Goal: Task Accomplishment & Management: Complete application form

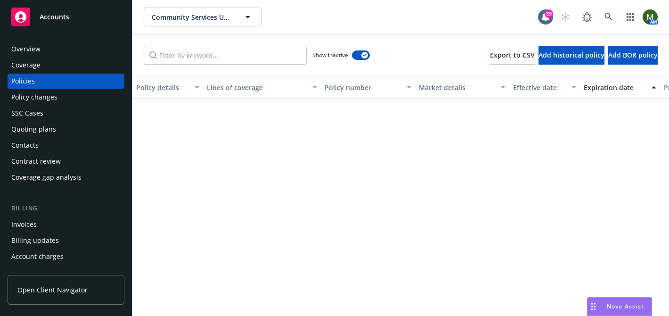
scroll to position [1246, 0]
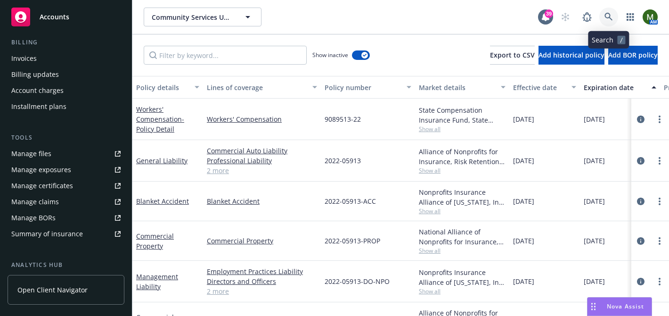
click at [607, 18] on icon at bounding box center [609, 17] width 8 height 8
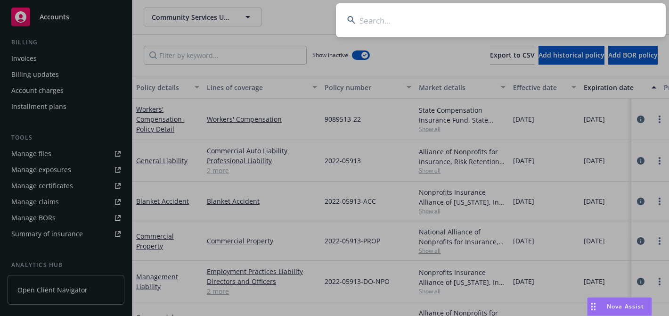
type input "e"
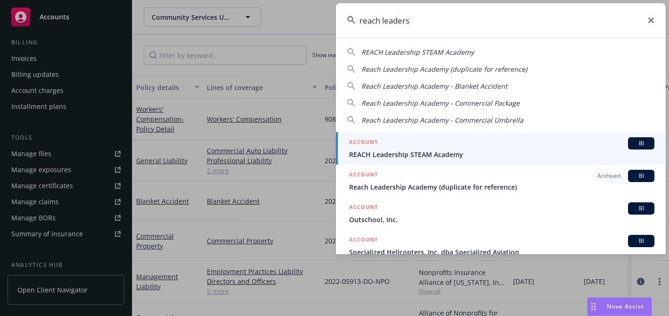
type input "reach leaders"
click at [464, 143] on div "ACCOUNT BI" at bounding box center [501, 143] width 305 height 12
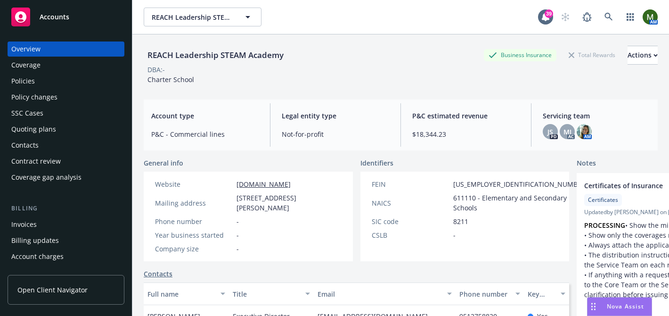
click at [56, 124] on div "Quoting plans" at bounding box center [65, 129] width 109 height 15
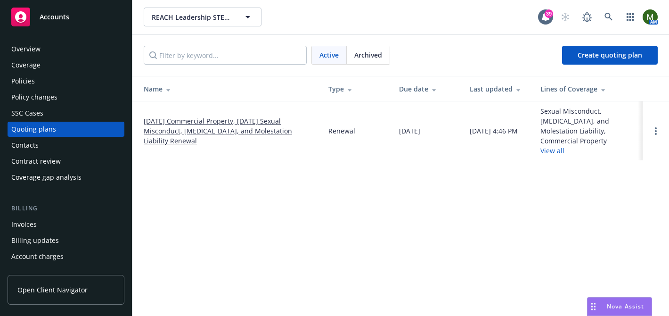
click at [204, 117] on link "[DATE] Commercial Property, [DATE] Sexual Misconduct, [MEDICAL_DATA], and Moles…" at bounding box center [229, 131] width 170 height 30
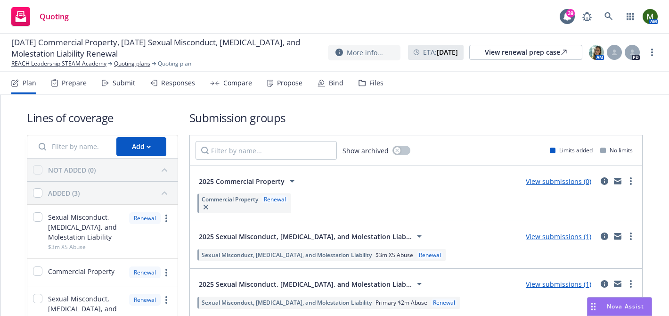
click at [121, 77] on div "Submit" at bounding box center [118, 83] width 33 height 23
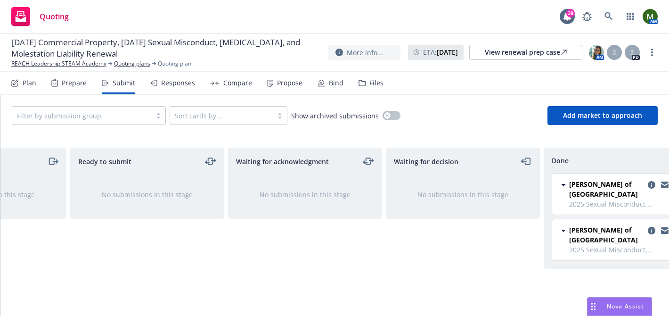
scroll to position [0, 139]
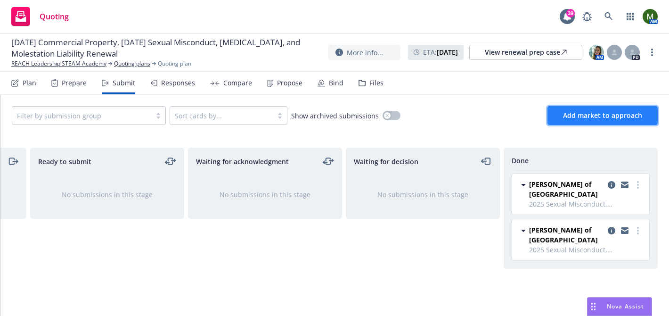
click at [576, 116] on span "Add market to approach" at bounding box center [602, 115] width 79 height 9
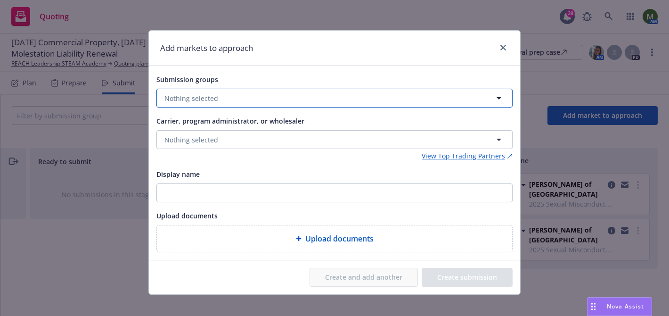
click at [369, 97] on button "Nothing selected" at bounding box center [334, 98] width 356 height 19
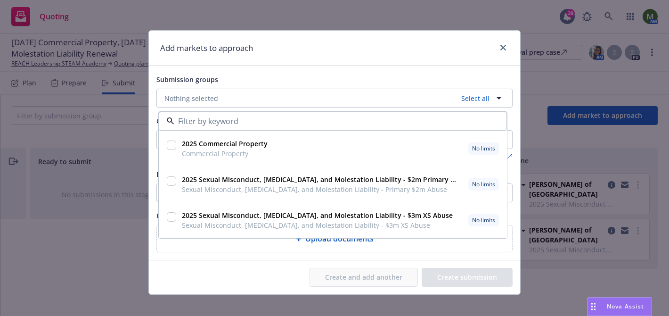
click at [172, 147] on input "checkbox" at bounding box center [171, 144] width 9 height 9
checkbox input "true"
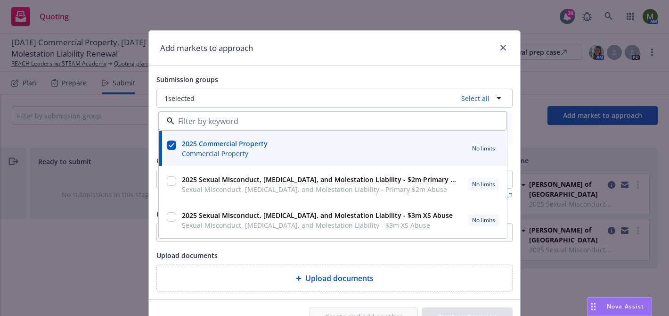
click at [433, 248] on div "Submission groups 1 selected Select all 2025 Commercial Property Commercial Pro…" at bounding box center [334, 183] width 356 height 218
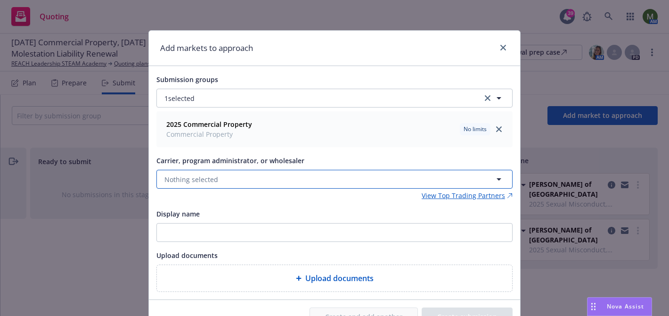
click at [305, 183] on button "Nothing selected" at bounding box center [334, 179] width 356 height 19
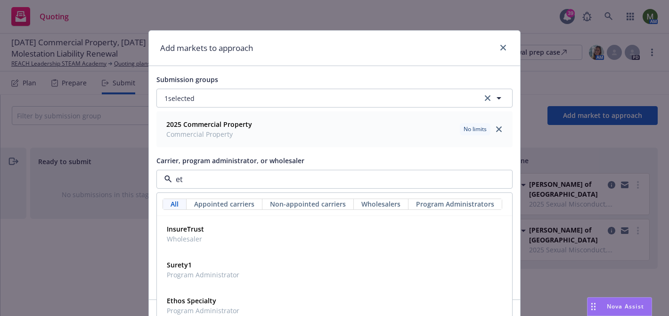
type input "e"
type input "rt sp"
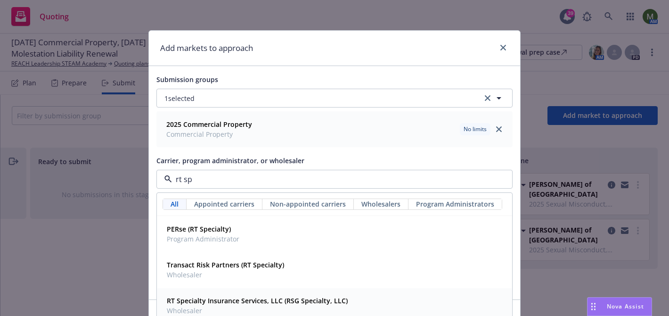
click at [259, 300] on strong "RT Specialty Insurance Services, LLC (RSG Specialty, LLC)" at bounding box center [257, 300] width 181 height 9
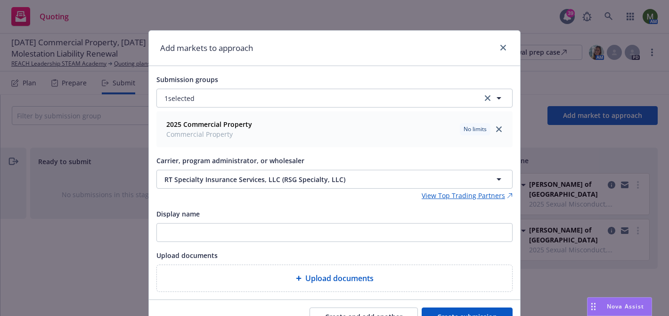
click at [453, 310] on button "Create submission" at bounding box center [467, 316] width 91 height 19
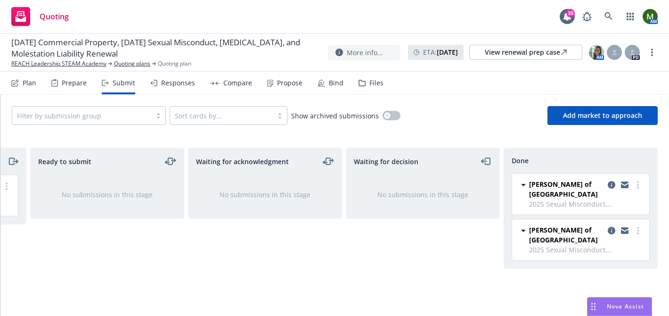
scroll to position [0, 0]
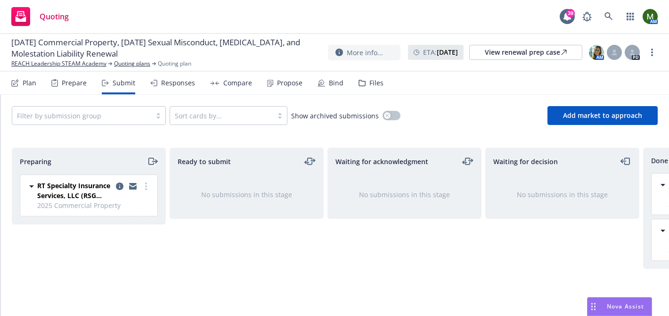
click at [150, 163] on icon "moveRight" at bounding box center [152, 161] width 11 height 11
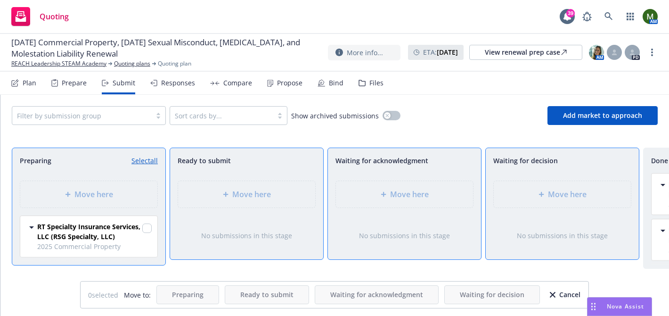
click at [150, 163] on link "Select all" at bounding box center [144, 161] width 26 height 10
checkbox input "true"
click at [536, 195] on div "Move here" at bounding box center [562, 193] width 122 height 11
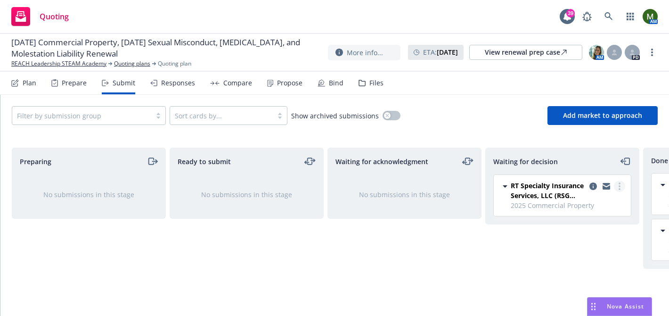
click at [620, 184] on icon "more" at bounding box center [620, 186] width 2 height 8
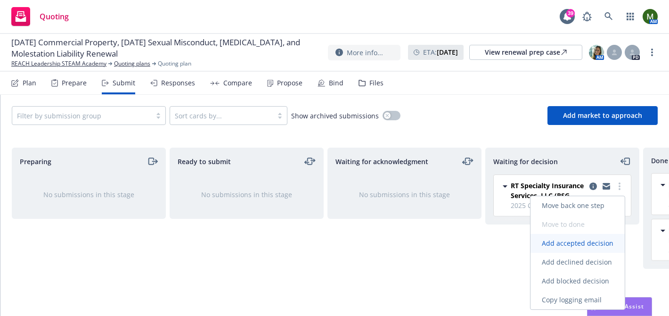
click at [571, 240] on span "Add accepted decision" at bounding box center [578, 242] width 94 height 9
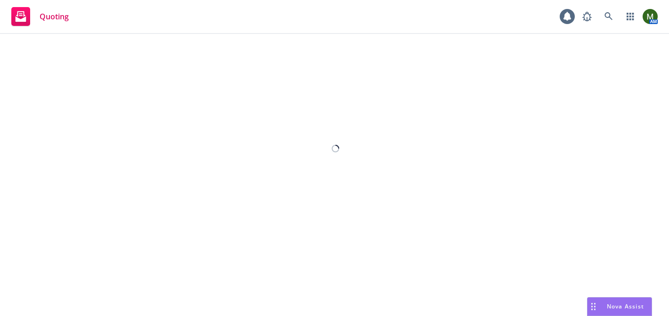
select select "12"
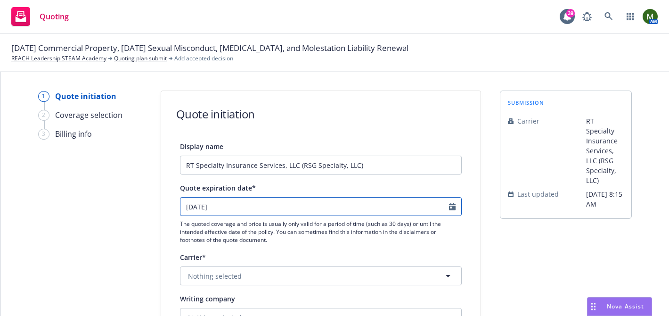
click at [285, 204] on input "[DATE]" at bounding box center [314, 206] width 269 height 18
select select "9"
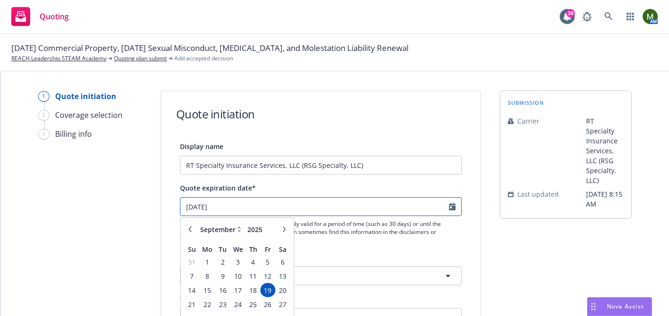
scroll to position [28, 0]
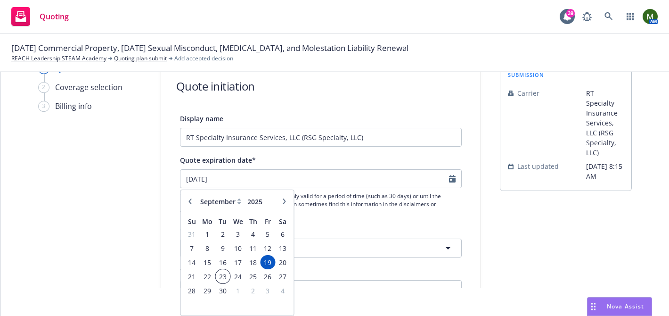
click at [226, 274] on span "23" at bounding box center [222, 276] width 13 height 12
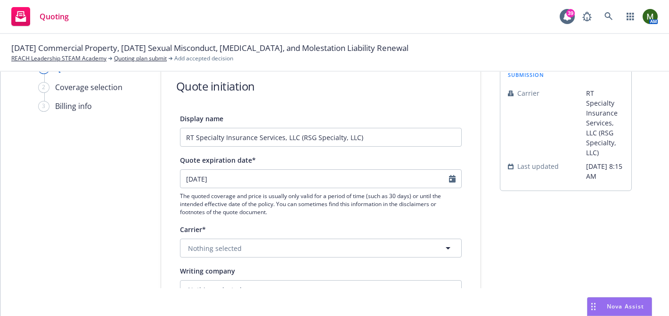
type input "[DATE]"
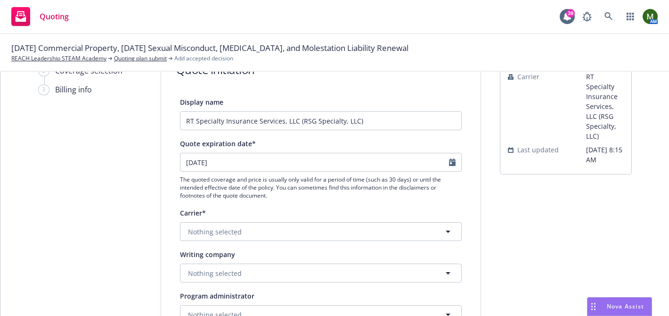
scroll to position [53, 0]
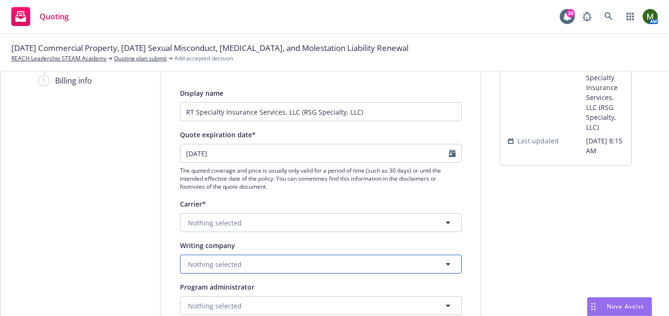
click at [296, 257] on button "Nothing selected" at bounding box center [321, 263] width 282 height 19
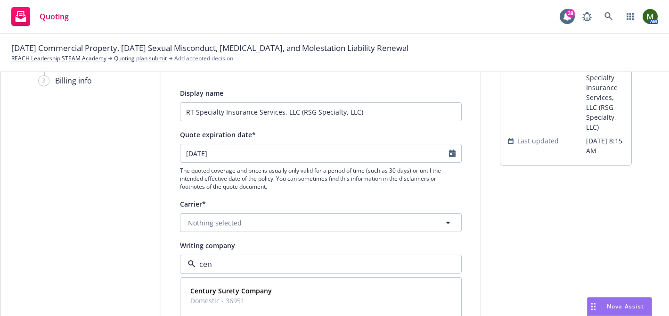
type input "cent"
click at [282, 286] on div "Century Surety Company Domestic - 36951" at bounding box center [321, 296] width 269 height 24
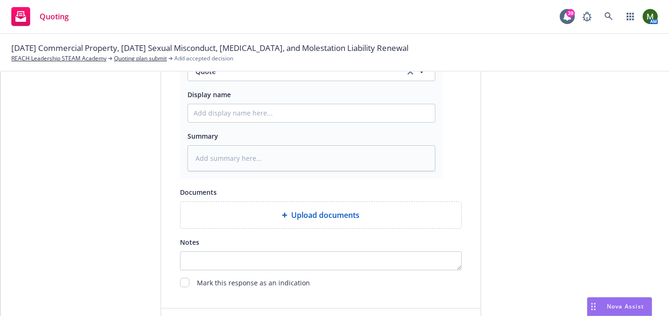
scroll to position [516, 0]
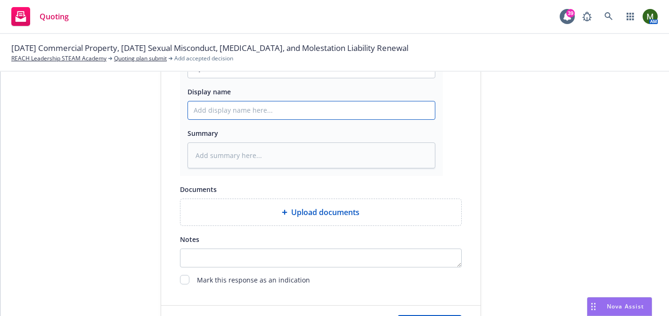
click at [313, 113] on input "Display name" at bounding box center [311, 110] width 247 height 18
type textarea "x"
type input "P"
type textarea "x"
type input "Pr"
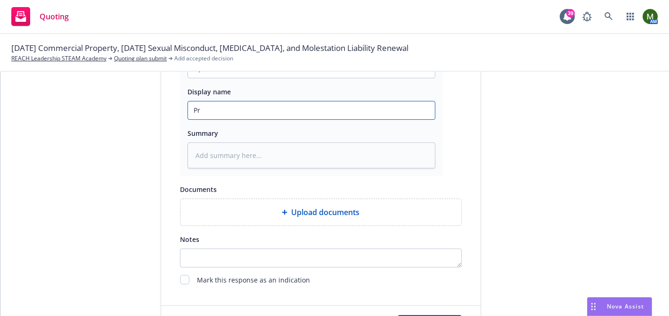
type textarea "x"
type input "Pro"
type textarea "x"
type input "Prop"
type textarea "x"
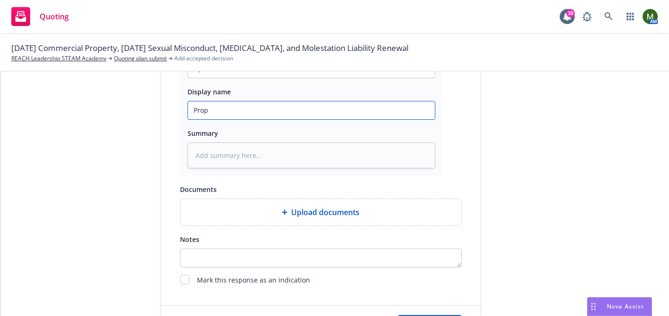
type input "Prope"
type textarea "x"
type input "Proper"
type textarea "x"
type input "Propert"
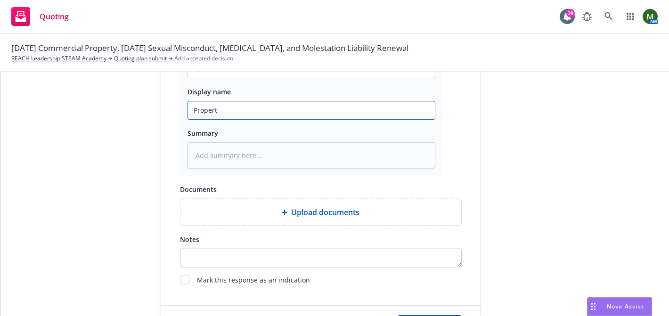
type textarea "x"
type input "Property"
type textarea "x"
type input "Property"
type textarea "x"
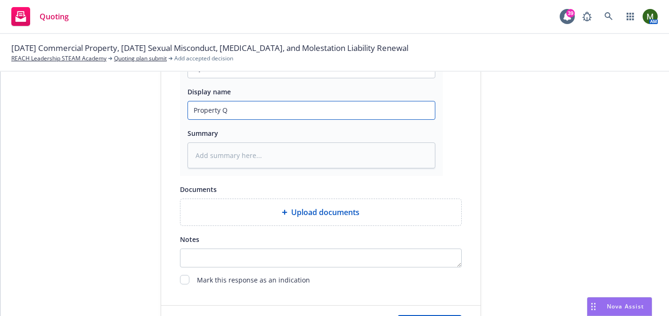
type input "Property Qu"
type textarea "x"
type input "Property Quot"
type textarea "x"
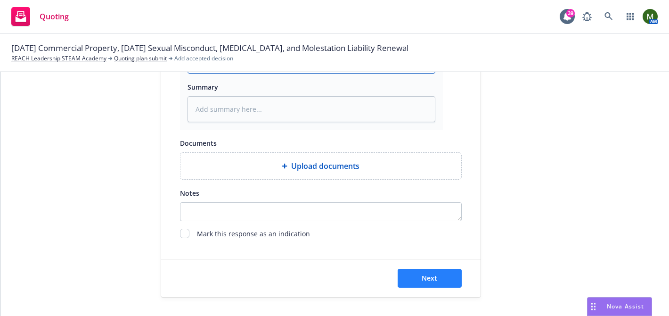
type input "Property Quote"
click at [428, 275] on span "Next" at bounding box center [430, 277] width 16 height 9
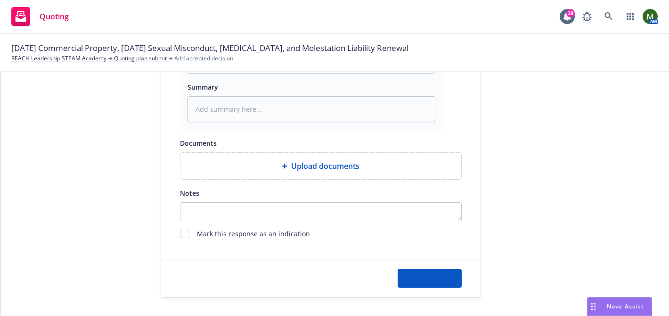
type textarea "x"
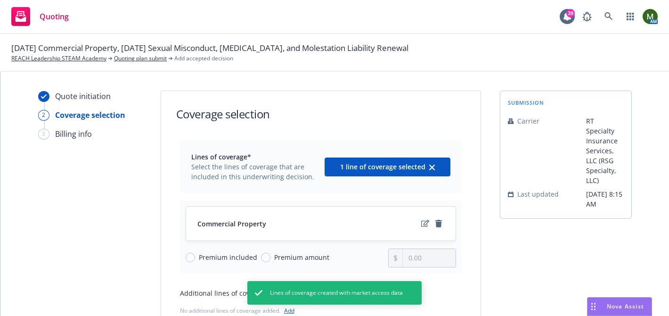
scroll to position [110, 0]
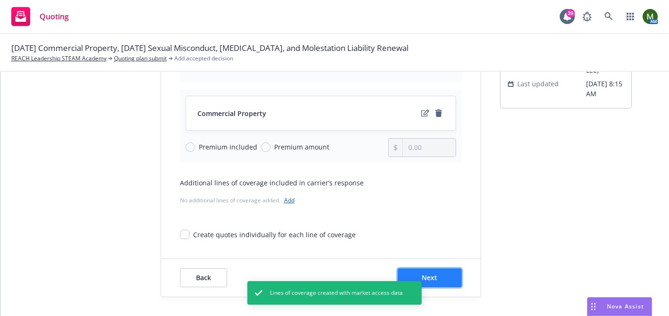
click at [439, 274] on button "Next" at bounding box center [430, 277] width 64 height 19
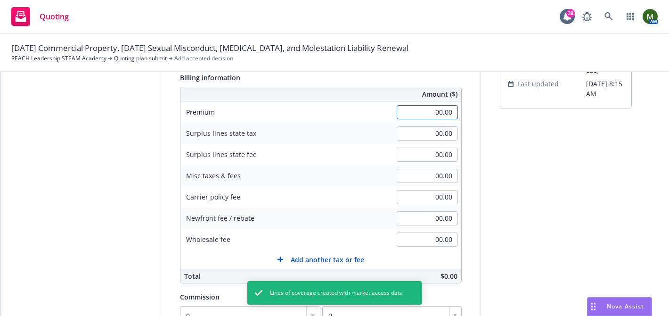
click at [438, 110] on input "00.00" at bounding box center [427, 112] width 61 height 14
type input "53,302.00"
click at [474, 161] on div "Surplus lines state No surplus lines state [US_STATE] [US_STATE] [US_STATE] [US…" at bounding box center [320, 217] width 319 height 375
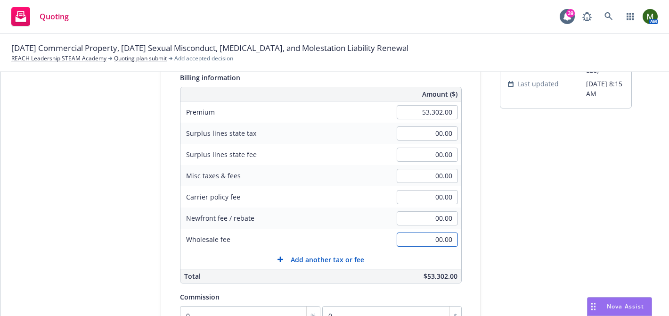
click at [430, 240] on input "00.00" at bounding box center [427, 239] width 61 height 14
type input "5"
type input "750.00"
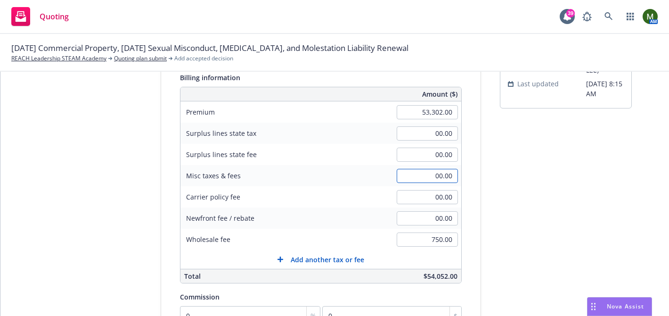
click at [423, 172] on input "00.00" at bounding box center [427, 176] width 61 height 14
type input "425.00"
click at [505, 207] on div "submission Carrier RT Specialty Insurance Services, LLC (RSG Specialty, LLC) La…" at bounding box center [566, 221] width 132 height 482
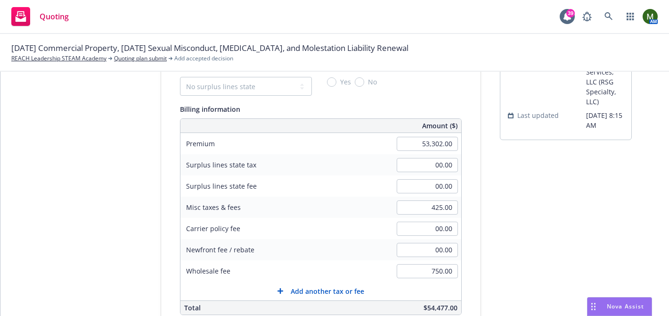
scroll to position [36, 0]
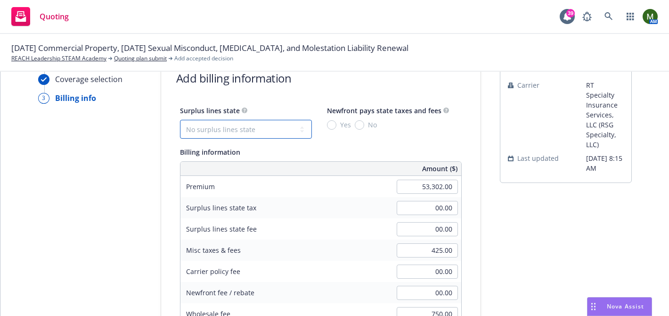
click at [274, 128] on select "No surplus lines state [US_STATE] [US_STATE] [US_STATE] [US_STATE] [US_STATE] […" at bounding box center [246, 129] width 132 height 19
select select "CA"
type input "1,599.06"
type input "95.94"
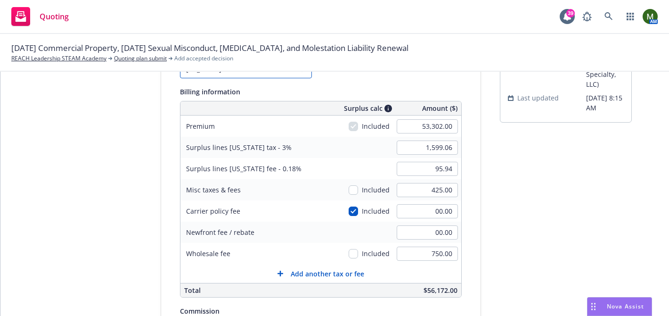
scroll to position [100, 0]
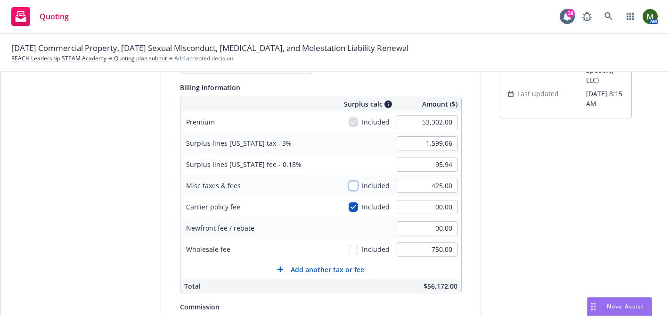
click at [354, 183] on input "checkbox" at bounding box center [353, 185] width 9 height 9
checkbox input "true"
type input "1,611.81"
type input "96.71"
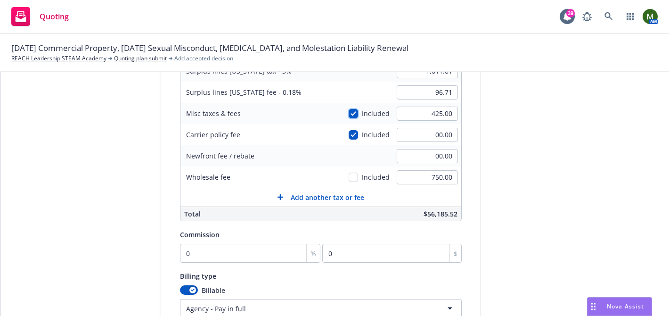
scroll to position [217, 0]
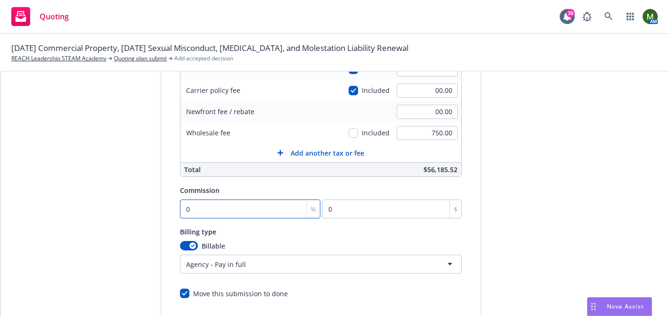
click at [267, 208] on input "0" at bounding box center [250, 208] width 141 height 19
type input "1"
type input "533.02"
type input "11"
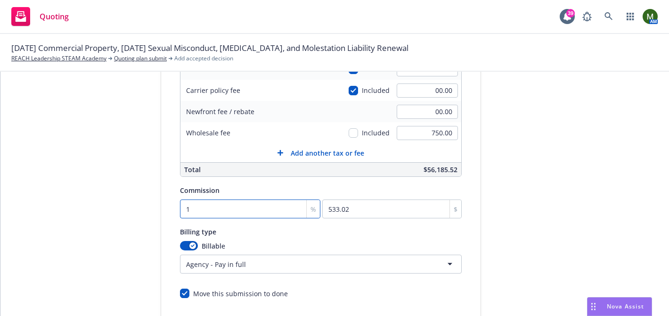
type input "5863.22"
type input "11"
click at [535, 214] on div "submission Carrier RT Specialty Insurance Services, LLC (RSG Specialty, LLC) La…" at bounding box center [566, 115] width 132 height 482
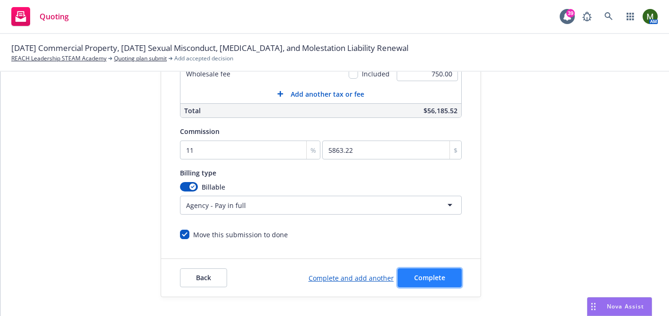
click at [445, 274] on button "Complete" at bounding box center [430, 277] width 64 height 19
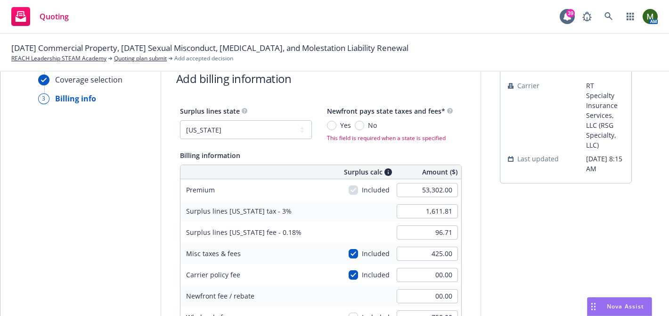
scroll to position [0, 0]
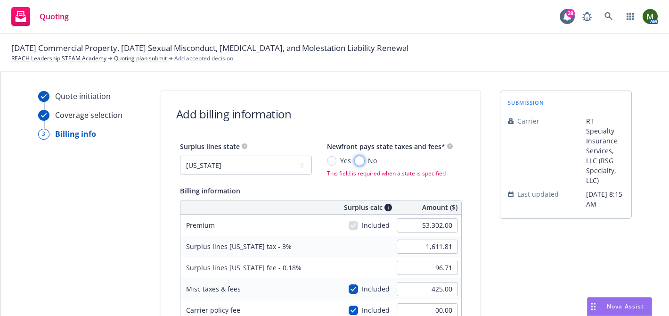
click at [359, 162] on input "No" at bounding box center [359, 160] width 9 height 9
radio input "true"
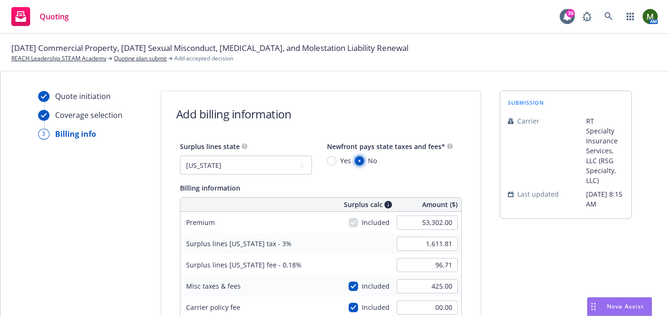
scroll to position [276, 0]
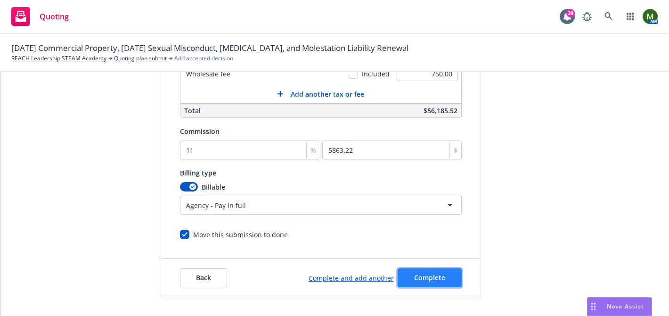
click at [417, 274] on span "Complete" at bounding box center [429, 277] width 31 height 9
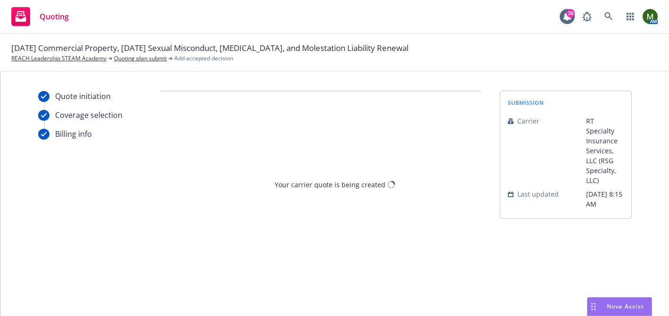
scroll to position [0, 0]
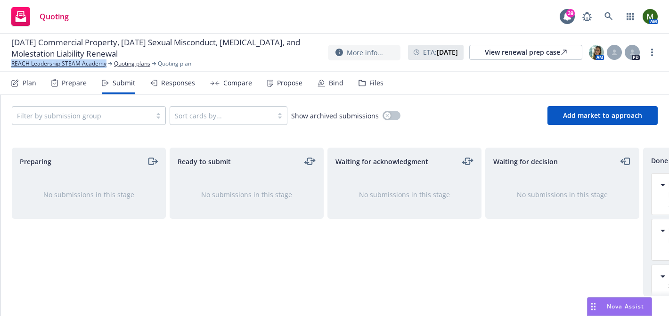
click at [283, 81] on div "Propose" at bounding box center [289, 83] width 25 height 8
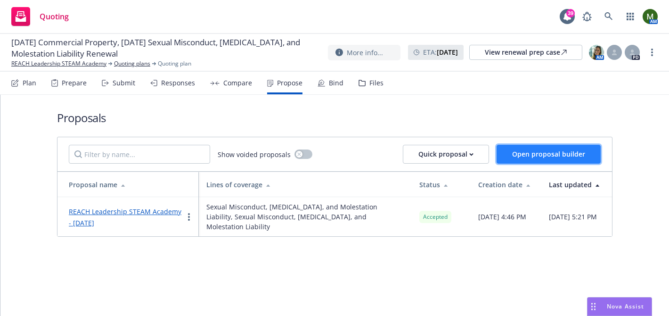
click at [514, 150] on span "Open proposal builder" at bounding box center [548, 153] width 73 height 9
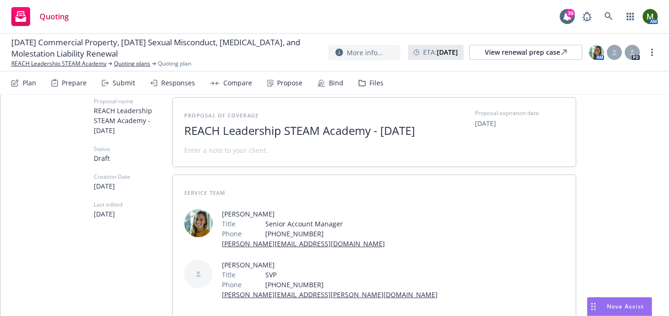
scroll to position [103, 0]
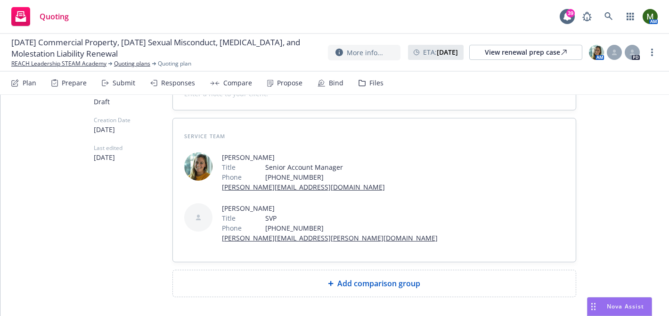
click at [287, 278] on div "Add comparison group" at bounding box center [374, 283] width 388 height 11
type textarea "x"
click at [286, 281] on span at bounding box center [374, 286] width 380 height 11
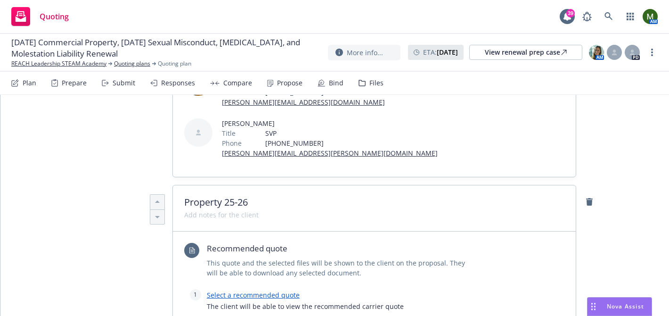
scroll to position [194, 0]
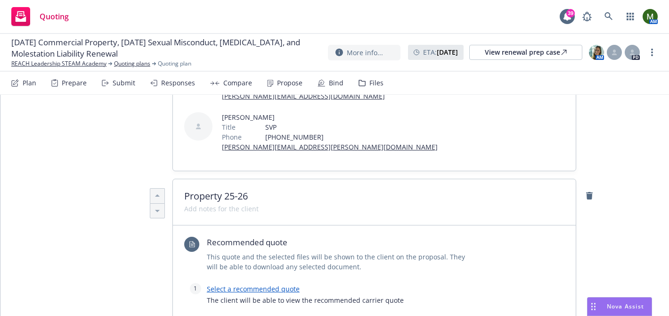
click at [264, 284] on link "Select a recommended quote" at bounding box center [253, 288] width 93 height 9
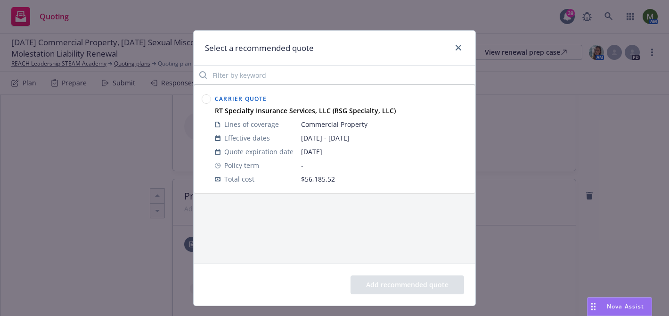
click at [206, 101] on circle at bounding box center [206, 99] width 9 height 9
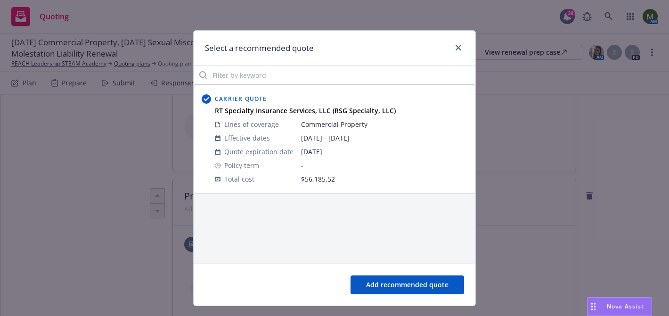
click at [363, 285] on button "Add recommended quote" at bounding box center [408, 284] width 114 height 19
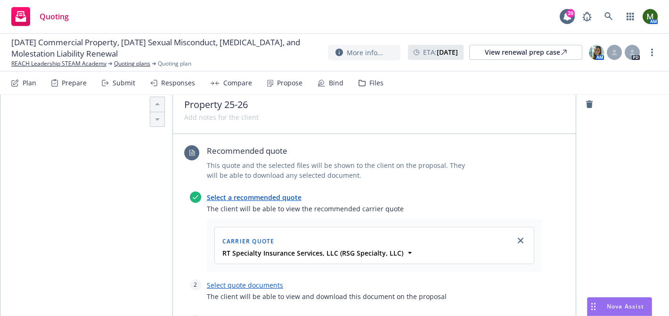
scroll to position [323, 0]
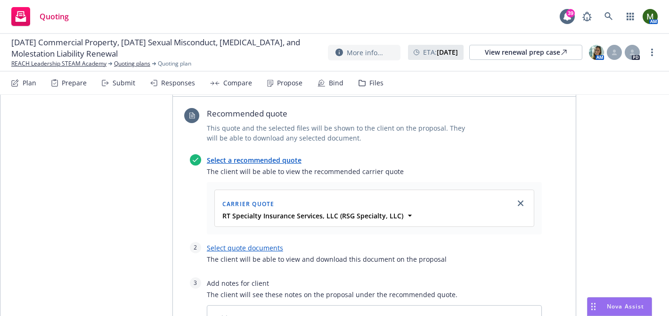
click at [258, 243] on link "Select quote documents" at bounding box center [245, 247] width 76 height 9
type textarea "x"
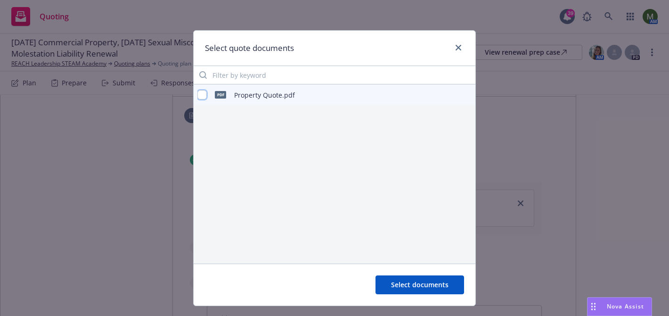
click at [202, 96] on input "checkbox" at bounding box center [201, 94] width 9 height 9
checkbox input "true"
click at [387, 277] on button "Select documents" at bounding box center [420, 284] width 89 height 19
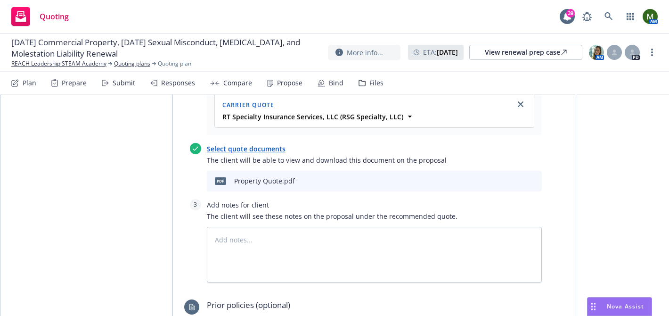
scroll to position [459, 0]
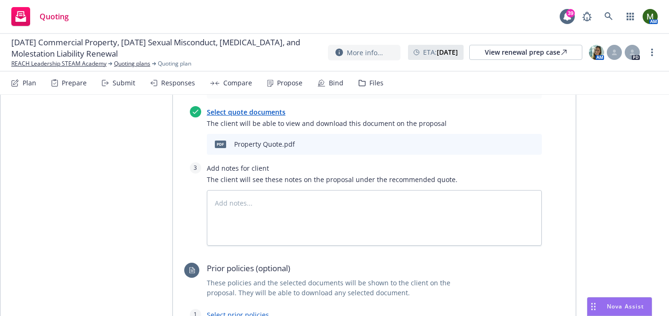
click at [257, 310] on link "Select prior policies" at bounding box center [238, 314] width 62 height 9
type textarea "x"
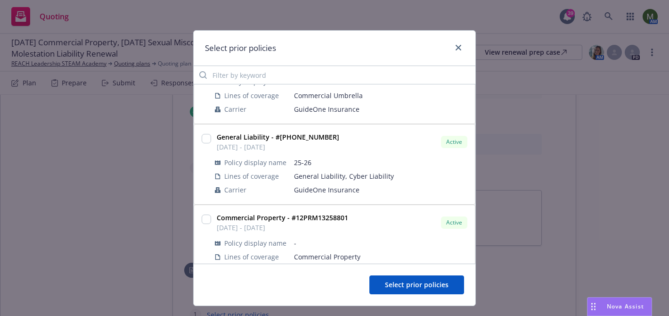
scroll to position [401, 0]
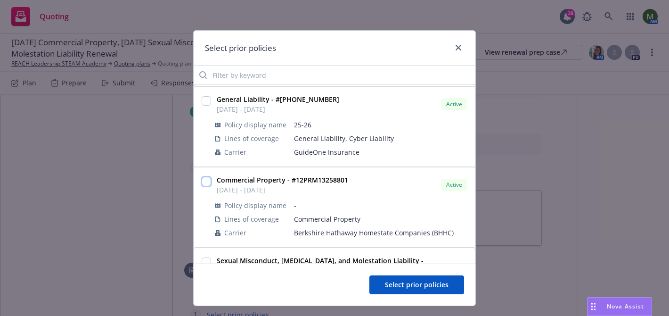
click at [205, 184] on input "checkbox" at bounding box center [206, 181] width 9 height 9
checkbox input "true"
click at [401, 282] on span "Select prior policies" at bounding box center [417, 284] width 64 height 9
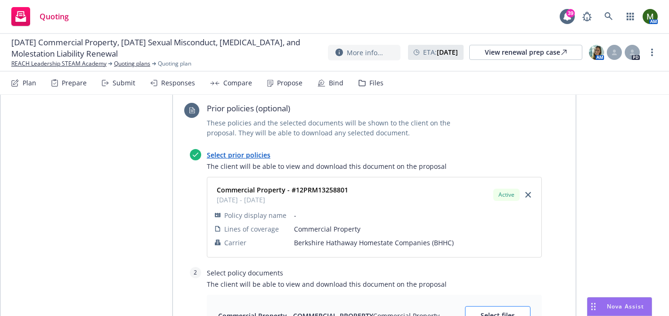
scroll to position [629, 0]
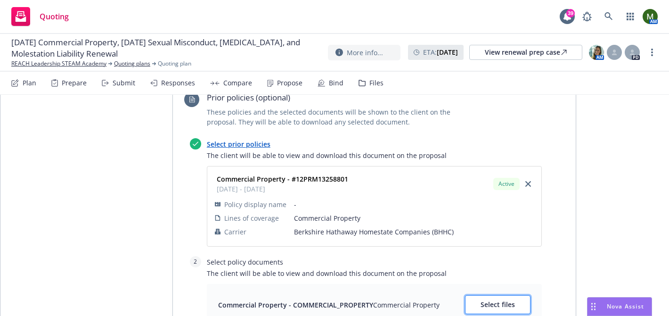
click at [504, 295] on button "Select files" at bounding box center [498, 304] width 66 height 19
type textarea "x"
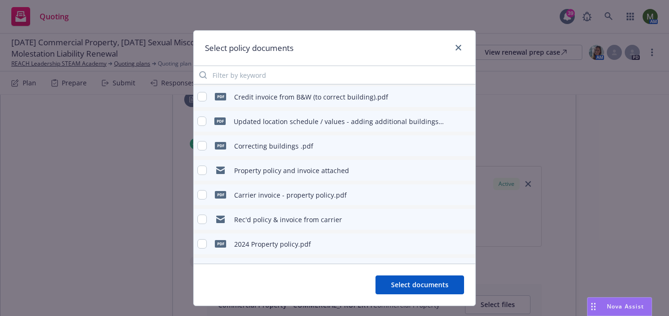
scroll to position [1001, 0]
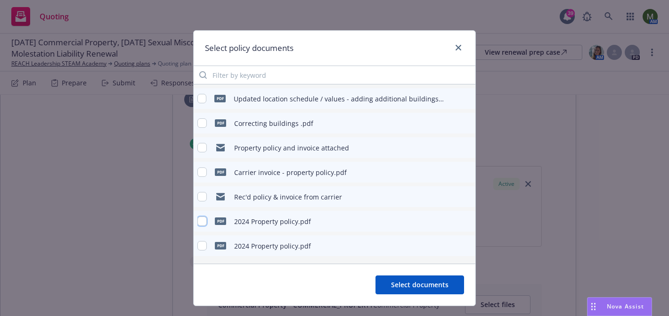
click at [203, 221] on input "checkbox" at bounding box center [201, 220] width 9 height 9
checkbox input "true"
click at [205, 250] on input "checkbox" at bounding box center [201, 245] width 9 height 9
checkbox input "true"
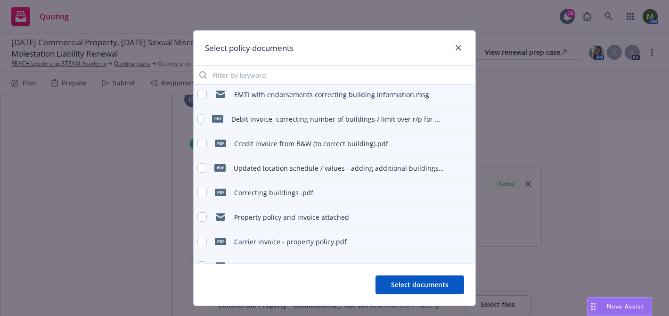
scroll to position [925, 0]
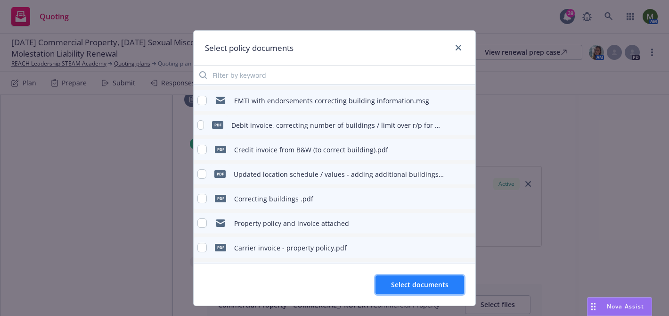
click at [401, 280] on button "Select documents" at bounding box center [420, 284] width 89 height 19
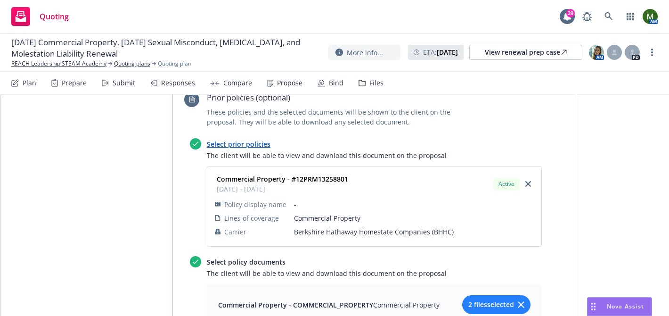
scroll to position [0, 0]
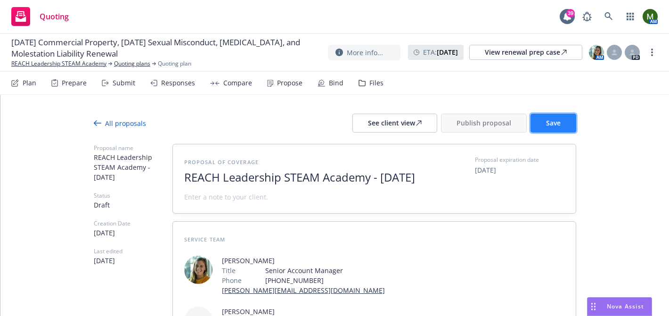
click at [546, 119] on span "Save" at bounding box center [553, 122] width 15 height 9
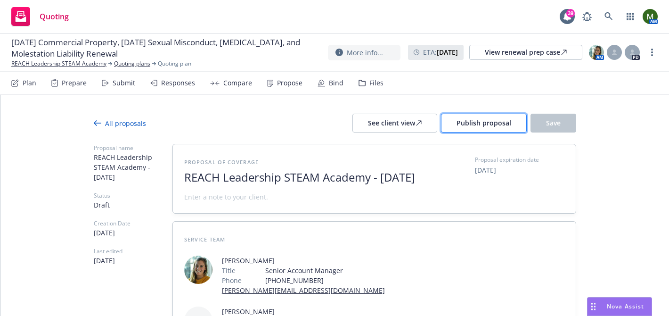
click at [486, 125] on span "Publish proposal" at bounding box center [484, 122] width 55 height 9
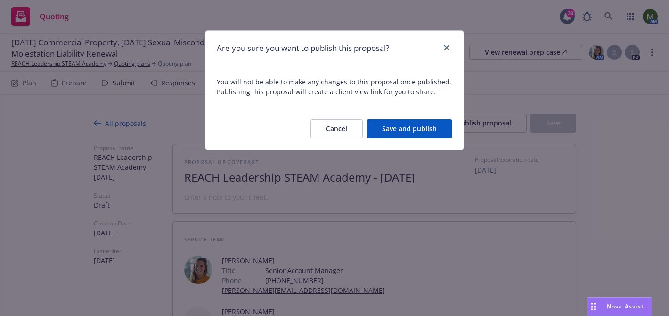
click at [433, 131] on button "Save and publish" at bounding box center [410, 128] width 86 height 19
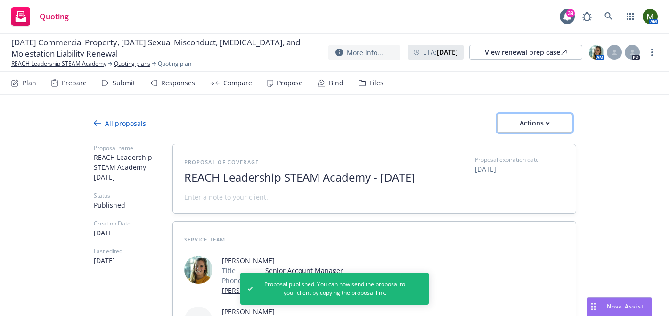
click at [561, 125] on button "Actions" at bounding box center [534, 123] width 75 height 19
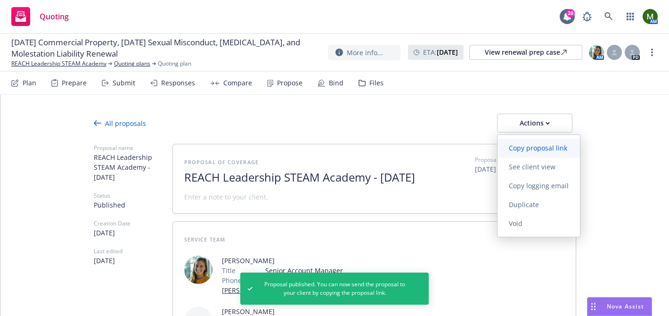
click at [545, 154] on link "Copy proposal link" at bounding box center [539, 148] width 82 height 19
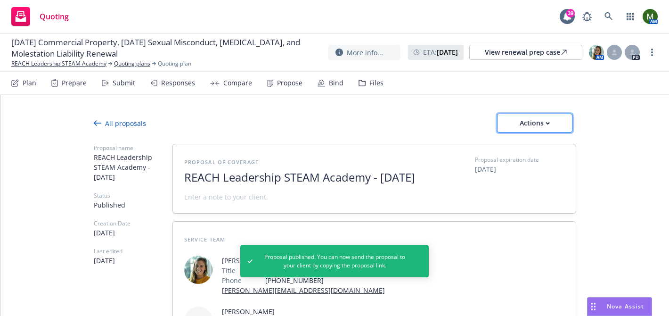
click at [541, 119] on div "Actions" at bounding box center [535, 123] width 44 height 18
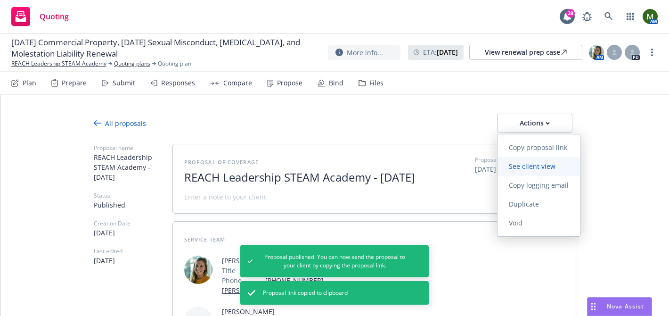
click at [533, 167] on span "See client view" at bounding box center [532, 166] width 69 height 9
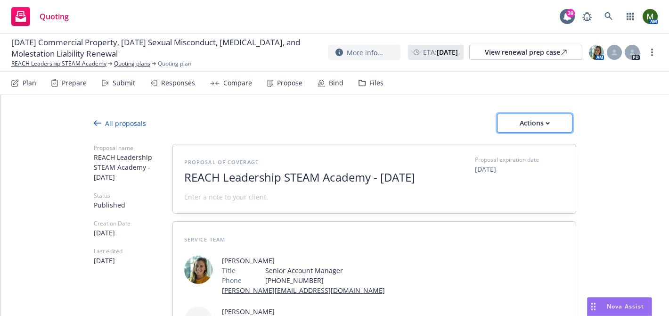
click at [522, 119] on div "Actions" at bounding box center [535, 123] width 44 height 18
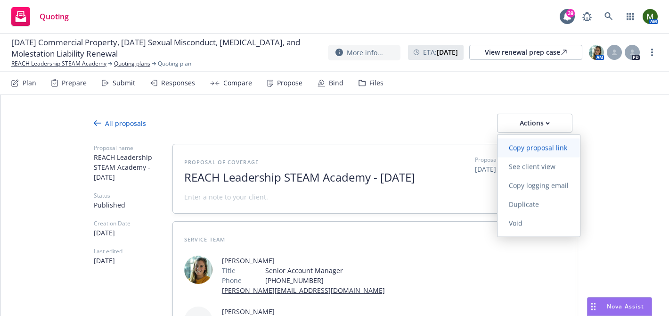
click at [524, 139] on link "Copy proposal link" at bounding box center [539, 148] width 82 height 19
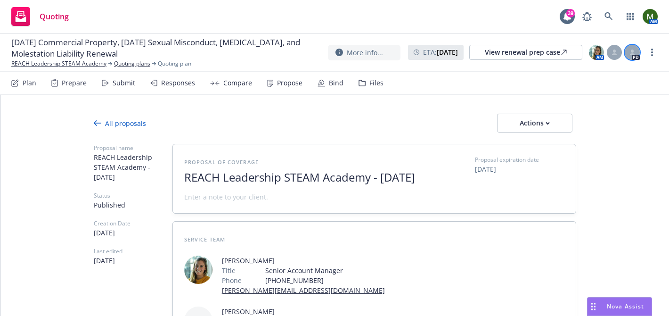
click at [630, 53] on icon at bounding box center [633, 52] width 6 height 6
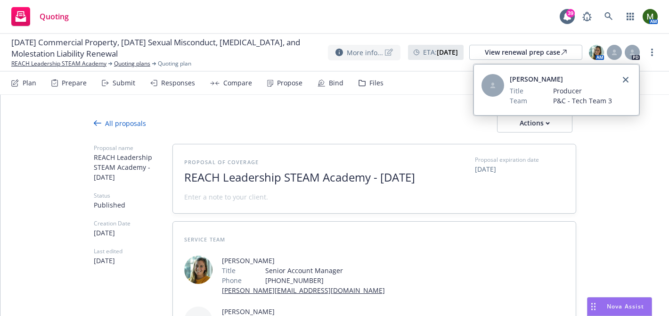
type textarea "x"
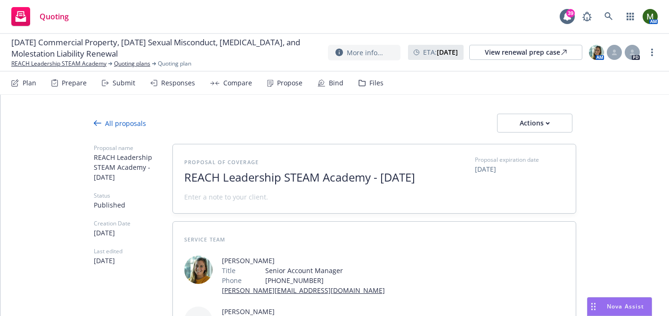
click at [360, 76] on div "Files" at bounding box center [371, 83] width 25 height 23
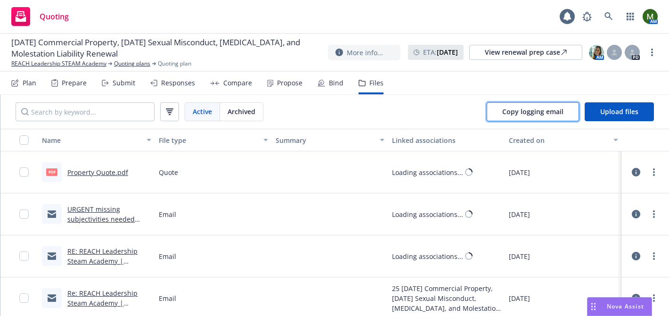
click at [506, 107] on span "Copy logging email" at bounding box center [532, 111] width 61 height 9
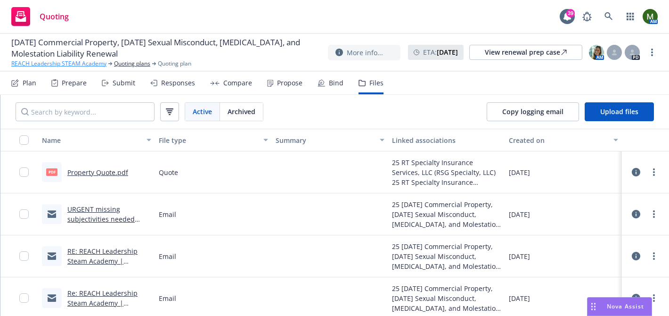
click at [90, 63] on link "REACH Leadership STEAM Academy" at bounding box center [58, 63] width 95 height 8
